Goal: Use online tool/utility: Utilize a website feature to perform a specific function

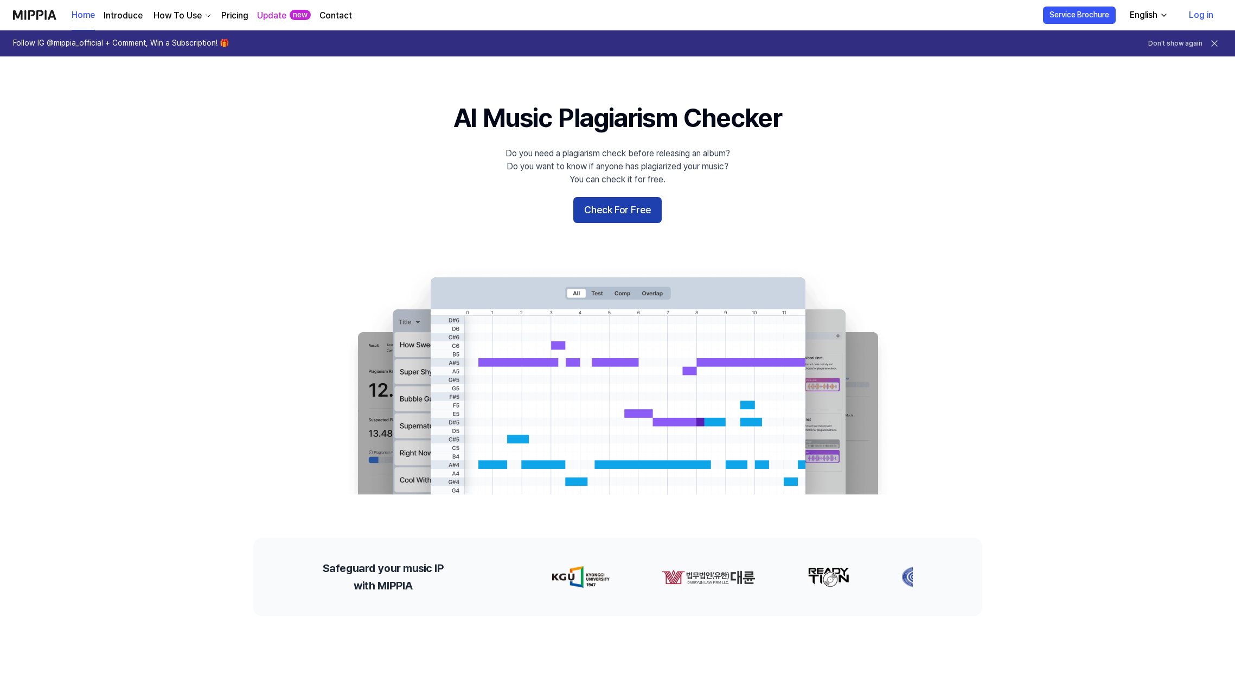
click at [603, 210] on button "Check For Free" at bounding box center [617, 210] width 88 height 26
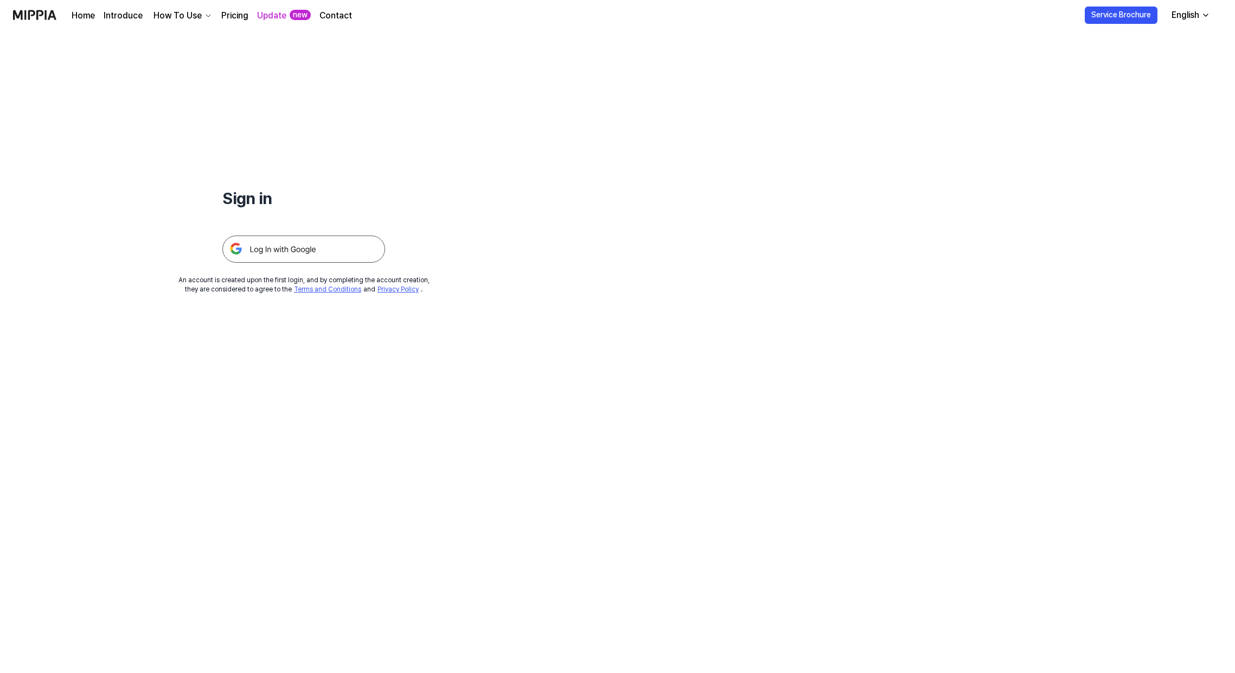
click at [333, 246] on img at bounding box center [303, 248] width 163 height 27
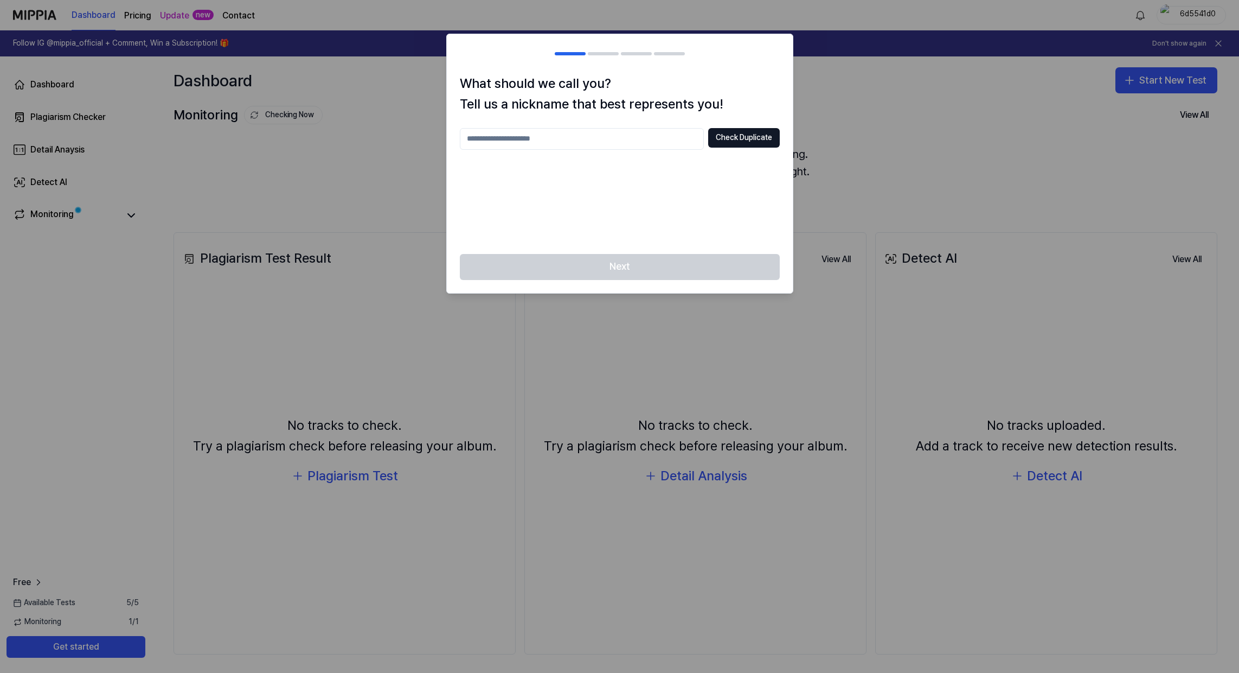
click at [533, 143] on input "text" at bounding box center [582, 139] width 244 height 22
type input "******"
click at [736, 142] on button "Check Duplicate" at bounding box center [744, 138] width 72 height 20
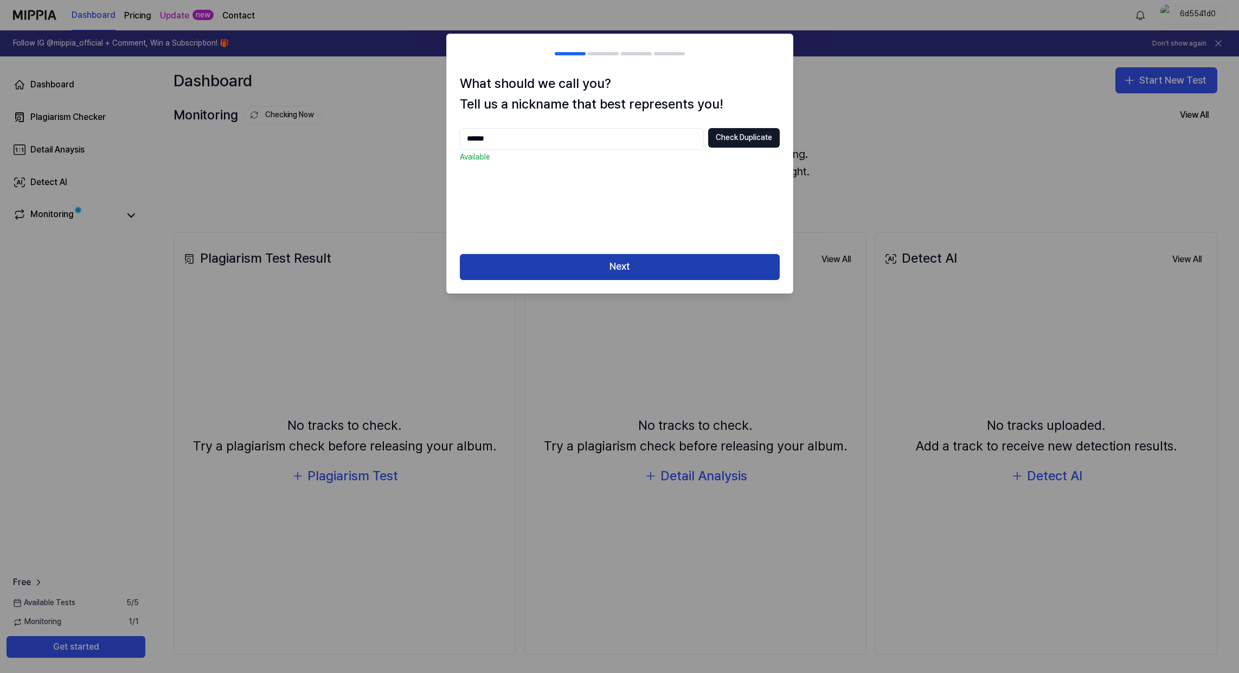
click at [650, 268] on button "Next" at bounding box center [620, 267] width 320 height 26
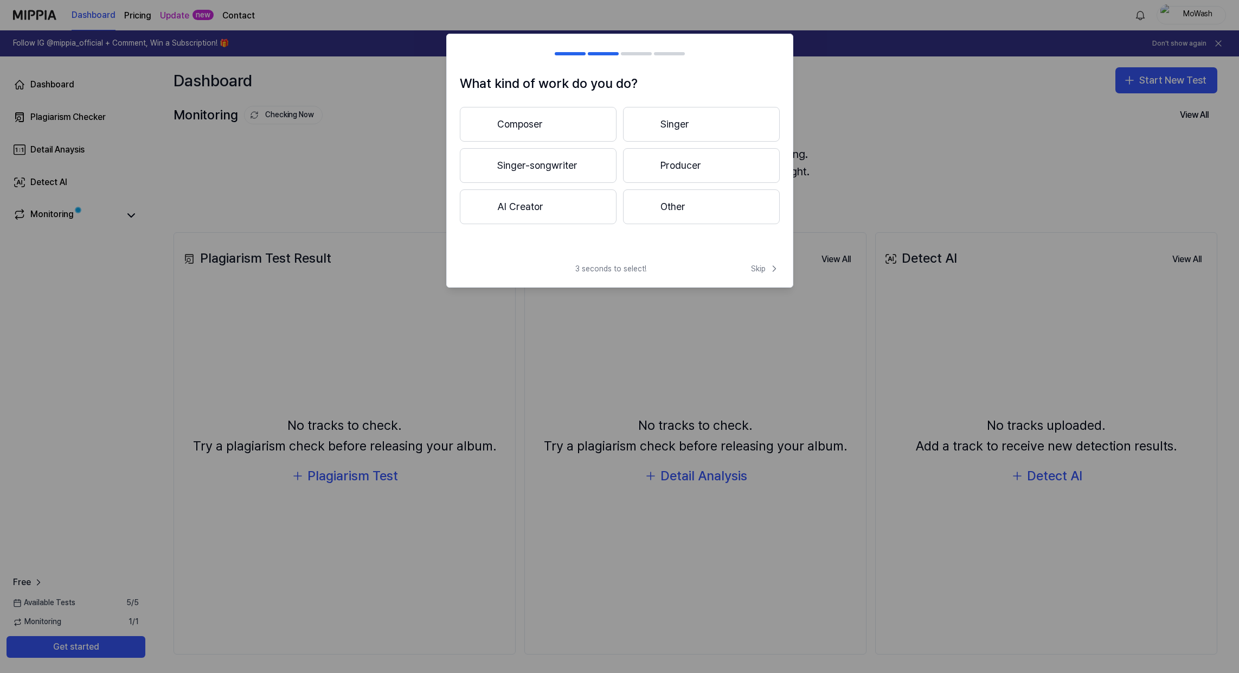
click at [539, 130] on button "Composer" at bounding box center [538, 124] width 157 height 35
click at [507, 126] on button "Composer" at bounding box center [538, 124] width 157 height 35
click at [669, 173] on button "Producer" at bounding box center [701, 165] width 157 height 35
click at [578, 170] on button "Less than 3 years" at bounding box center [538, 166] width 157 height 36
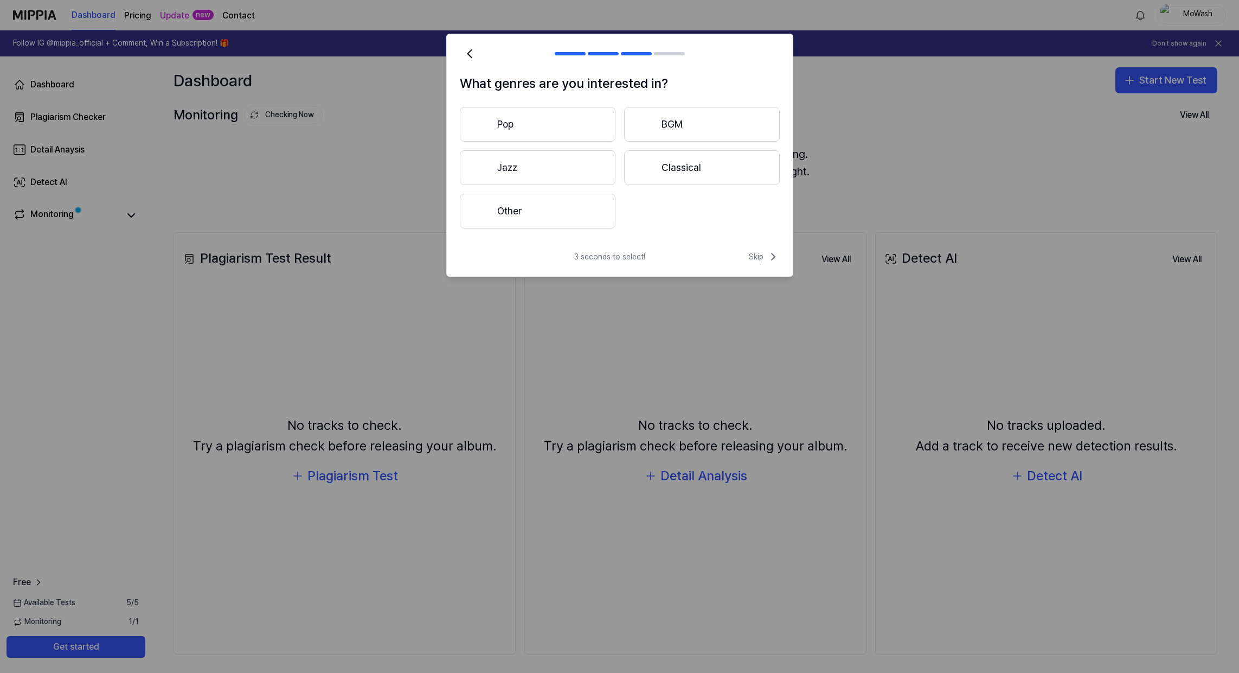
click at [548, 213] on button "Other" at bounding box center [538, 211] width 156 height 35
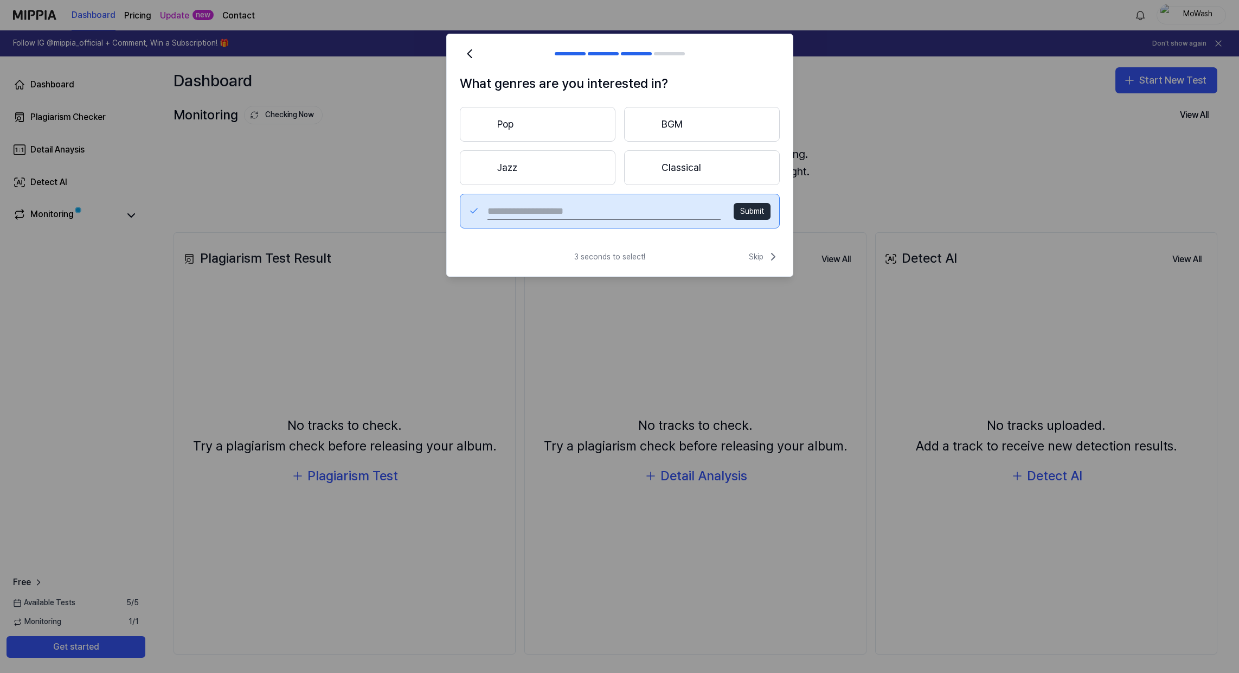
click at [512, 203] on input "text" at bounding box center [604, 210] width 233 height 17
click at [464, 212] on div "Submit" at bounding box center [620, 211] width 320 height 35
click at [595, 213] on input "text" at bounding box center [604, 210] width 233 height 17
type input "**********"
click at [750, 212] on button "Submit" at bounding box center [752, 211] width 37 height 17
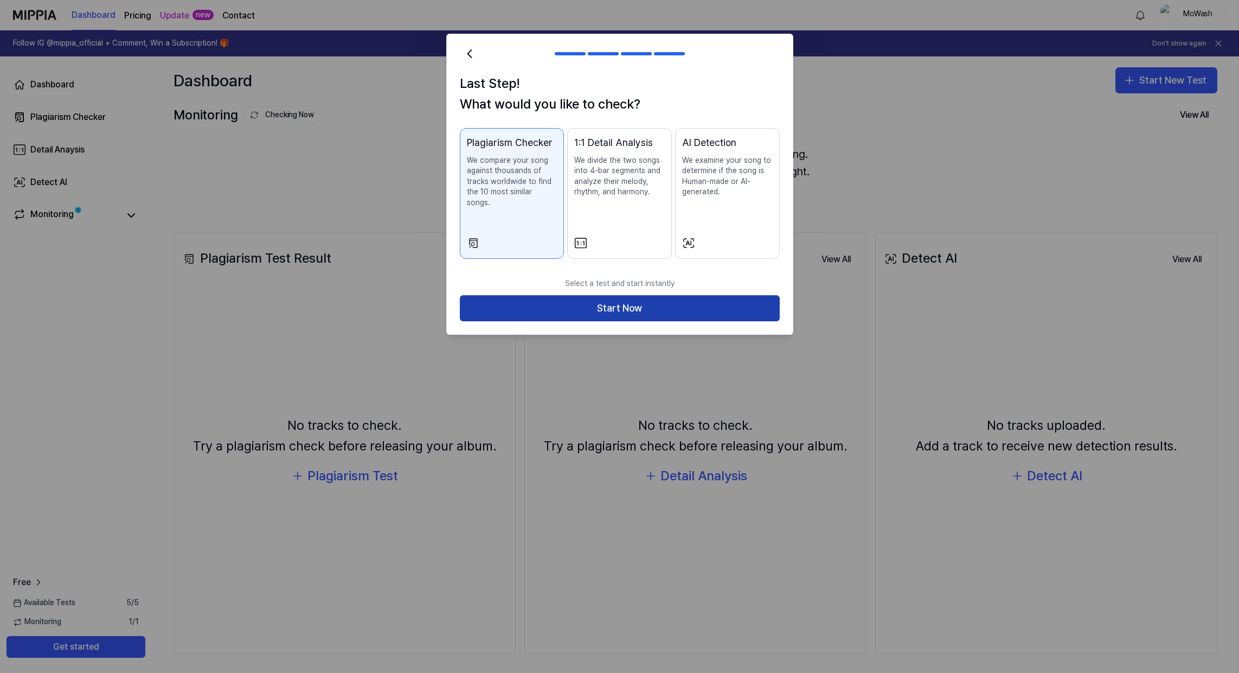
click at [616, 299] on button "Start Now" at bounding box center [620, 308] width 320 height 26
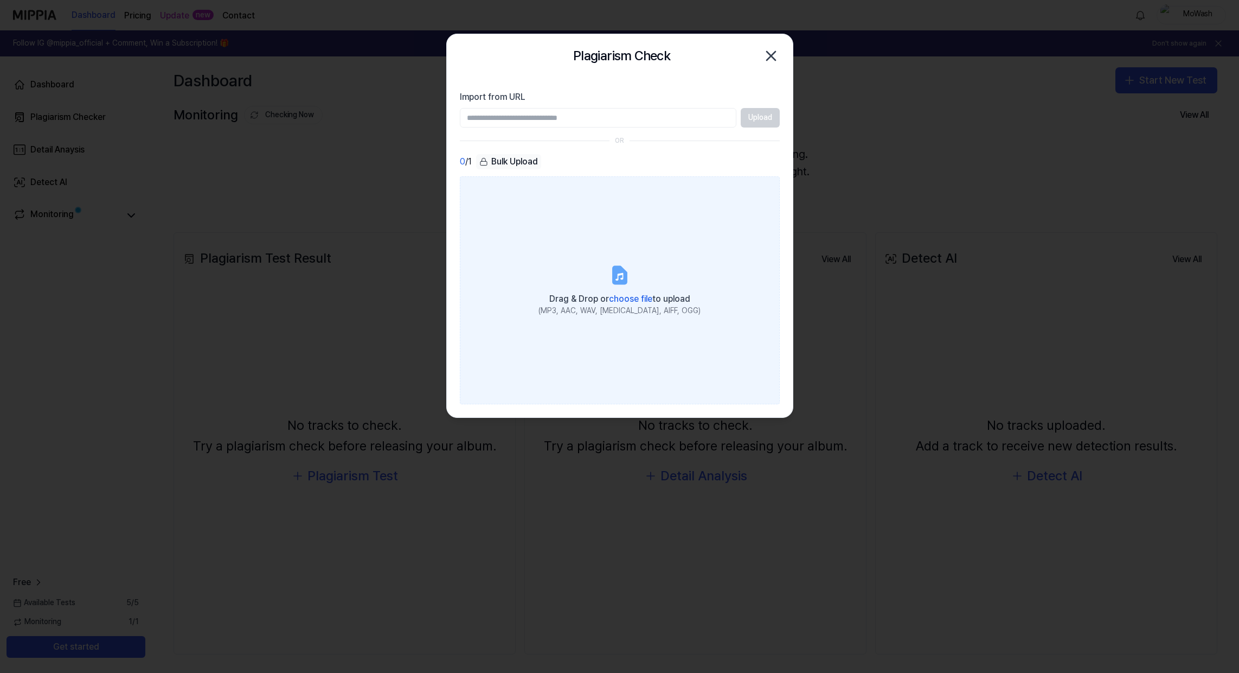
click at [622, 296] on span "choose file" at bounding box center [630, 298] width 43 height 10
click at [0, 0] on input "Drag & Drop or choose file to upload (MP3, AAC, WAV, FLAC, AIFF, OGG)" at bounding box center [0, 0] width 0 height 0
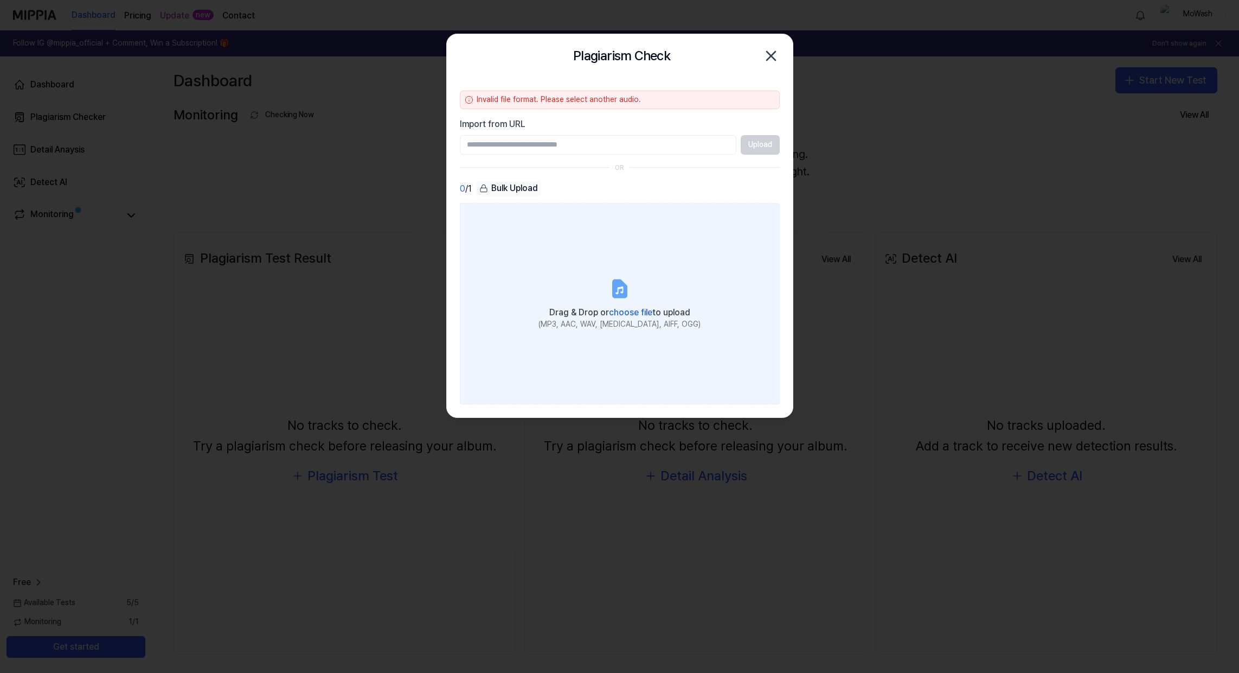
click at [694, 233] on label "Drag & Drop or choose file to upload (MP3, AAC, WAV, FLAC, AIFF, OGG)" at bounding box center [620, 303] width 320 height 201
click at [0, 0] on input "Drag & Drop or choose file to upload (MP3, AAC, WAV, FLAC, AIFF, OGG)" at bounding box center [0, 0] width 0 height 0
click at [627, 308] on span "choose file" at bounding box center [630, 312] width 43 height 10
click at [0, 0] on input "Drag & Drop or choose file to upload (MP3, AAC, WAV, FLAC, AIFF, OGG)" at bounding box center [0, 0] width 0 height 0
click at [631, 312] on span "choose file" at bounding box center [630, 312] width 43 height 10
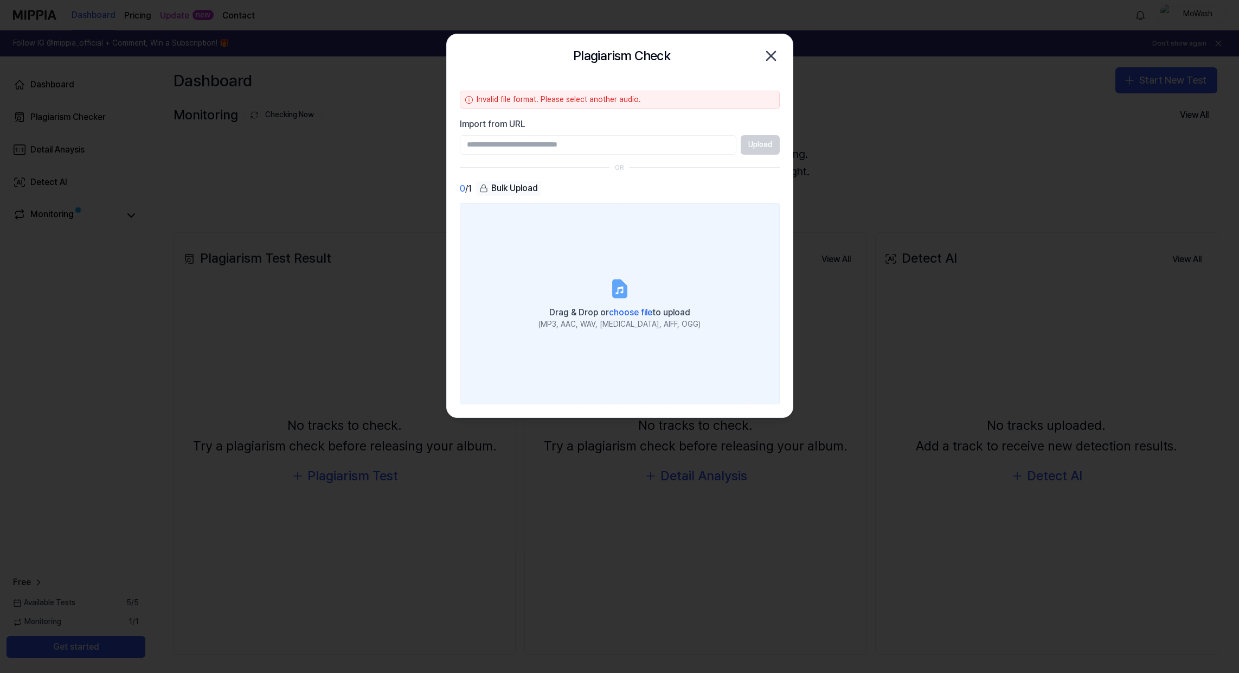
click at [0, 0] on input "Drag & Drop or choose file to upload (MP3, AAC, WAV, FLAC, AIFF, OGG)" at bounding box center [0, 0] width 0 height 0
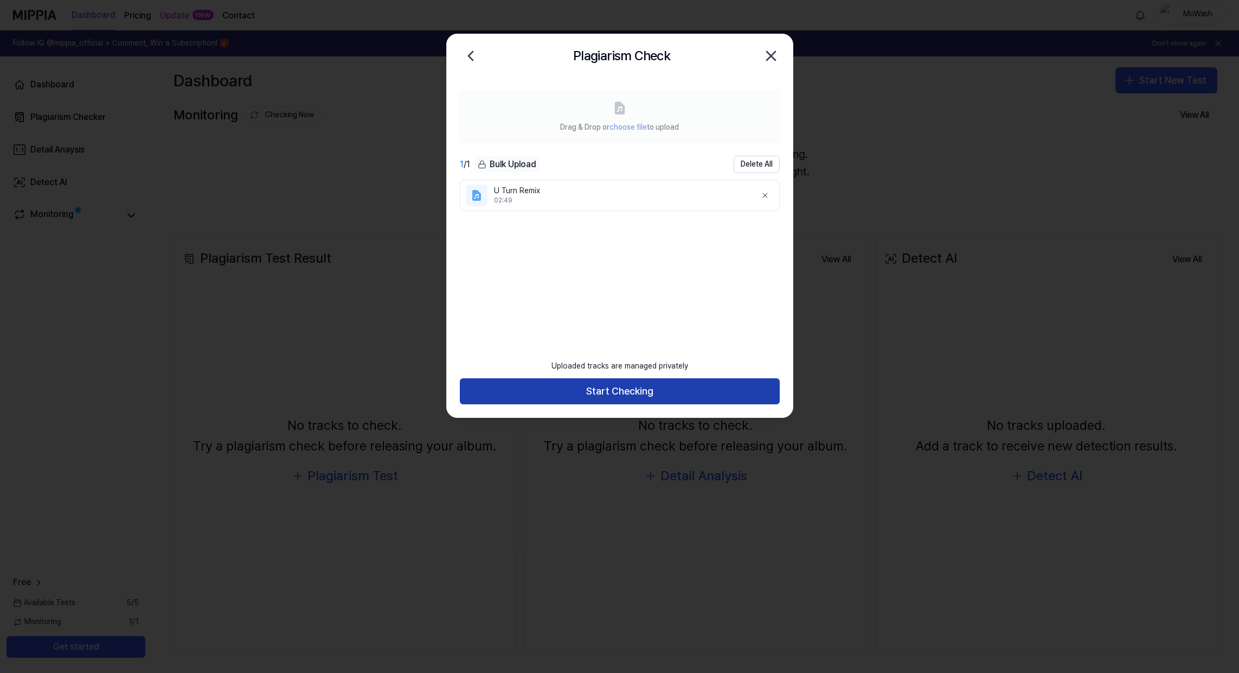
click at [630, 387] on button "Start Checking" at bounding box center [620, 391] width 320 height 26
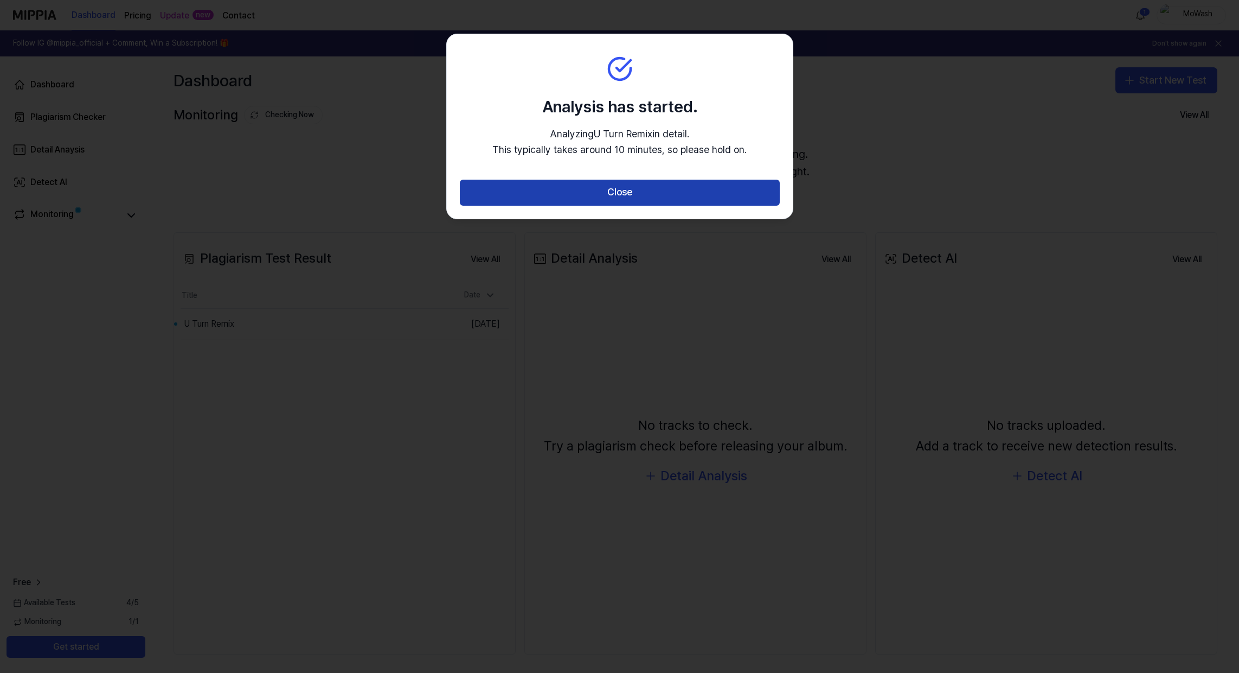
click at [595, 188] on button "Close" at bounding box center [620, 193] width 320 height 26
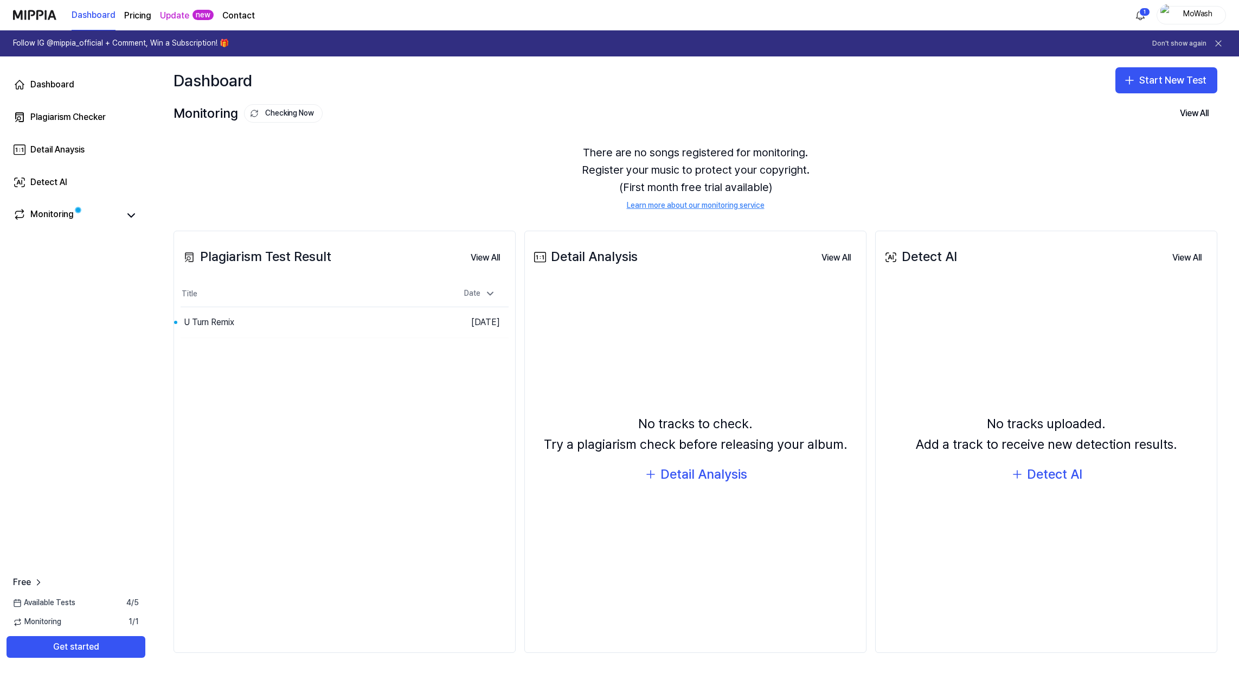
scroll to position [3, 0]
